Goal: Share content

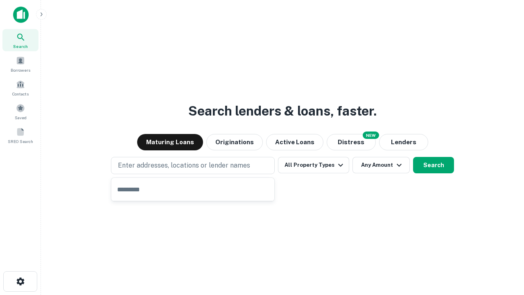
type input "**********"
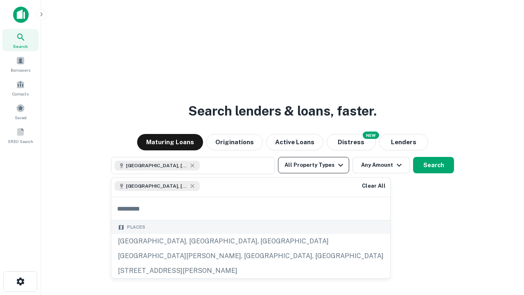
click at [313, 165] on button "All Property Types" at bounding box center [313, 165] width 71 height 16
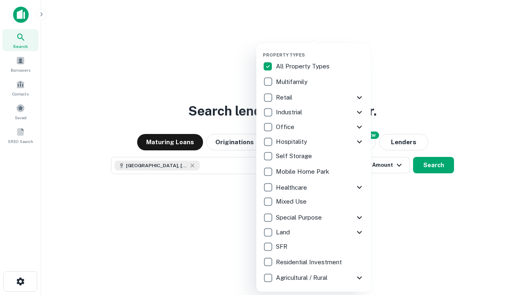
click at [320, 50] on button "button" at bounding box center [320, 50] width 115 height 0
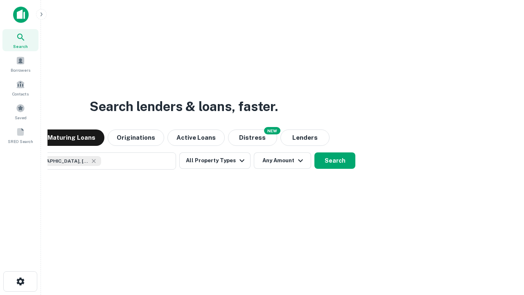
scroll to position [13, 0]
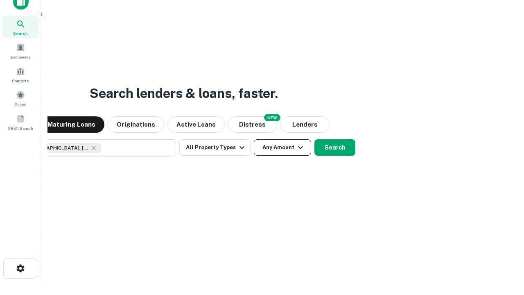
click at [254, 139] on button "Any Amount" at bounding box center [282, 147] width 57 height 16
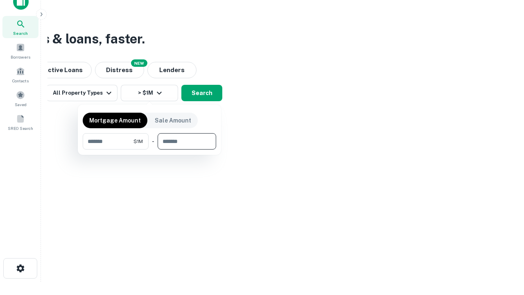
type input "*******"
click at [149, 149] on button "button" at bounding box center [149, 149] width 133 height 0
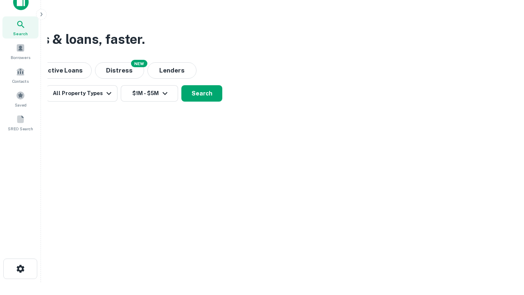
scroll to position [5, 151]
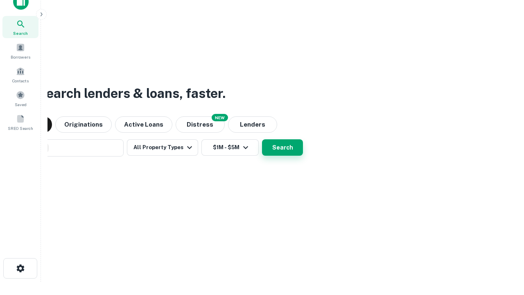
click at [262, 139] on button "Search" at bounding box center [282, 147] width 41 height 16
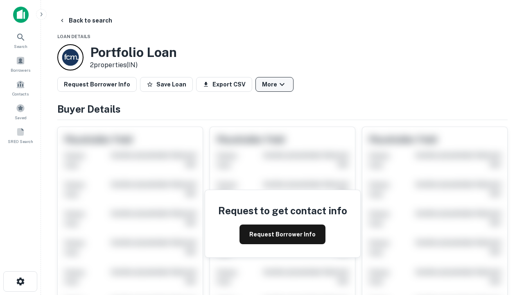
click at [274, 84] on button "More" at bounding box center [274, 84] width 38 height 15
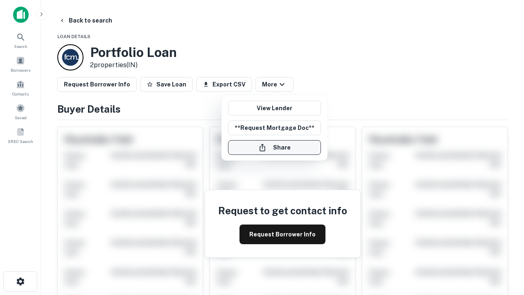
click at [274, 147] on button "Share" at bounding box center [274, 147] width 93 height 15
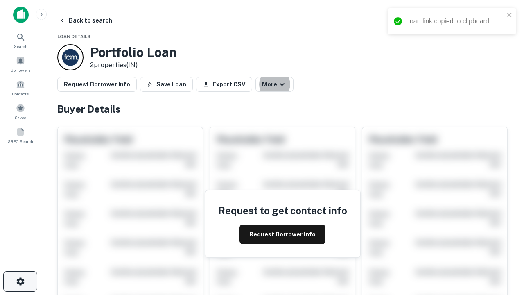
click at [20, 281] on icon "button" at bounding box center [21, 281] width 10 height 10
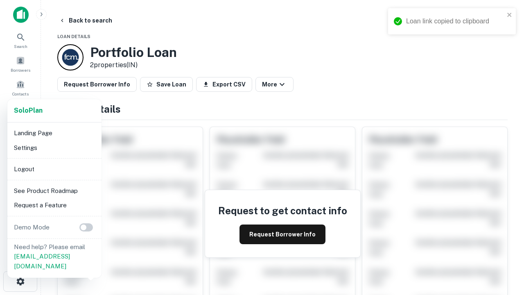
click at [54, 169] on li "Logout" at bounding box center [55, 169] width 88 height 15
